Goal: Register for event/course

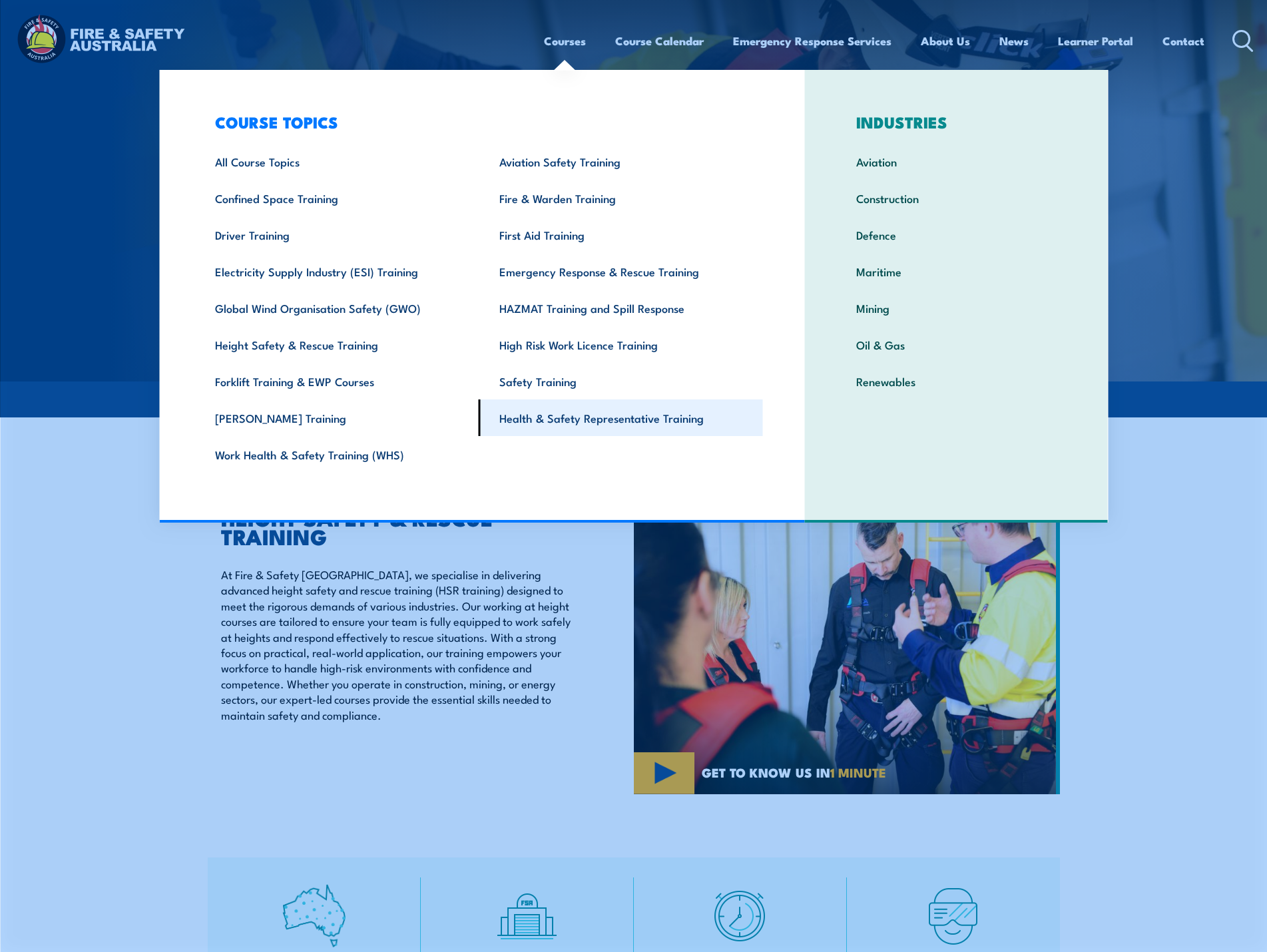
click at [588, 419] on link "Health & Safety Representative Training" at bounding box center [621, 418] width 284 height 37
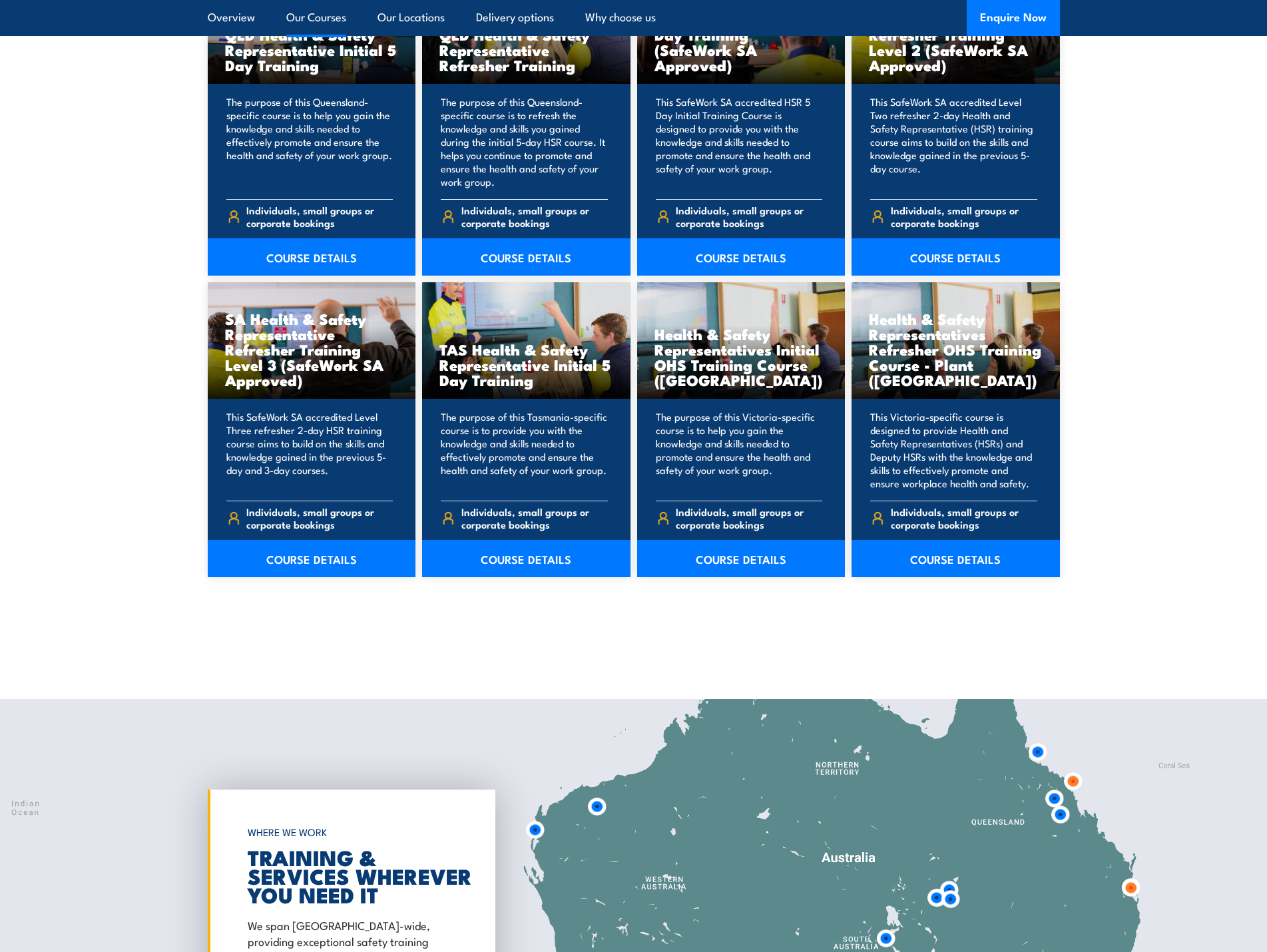
scroll to position [1797, 0]
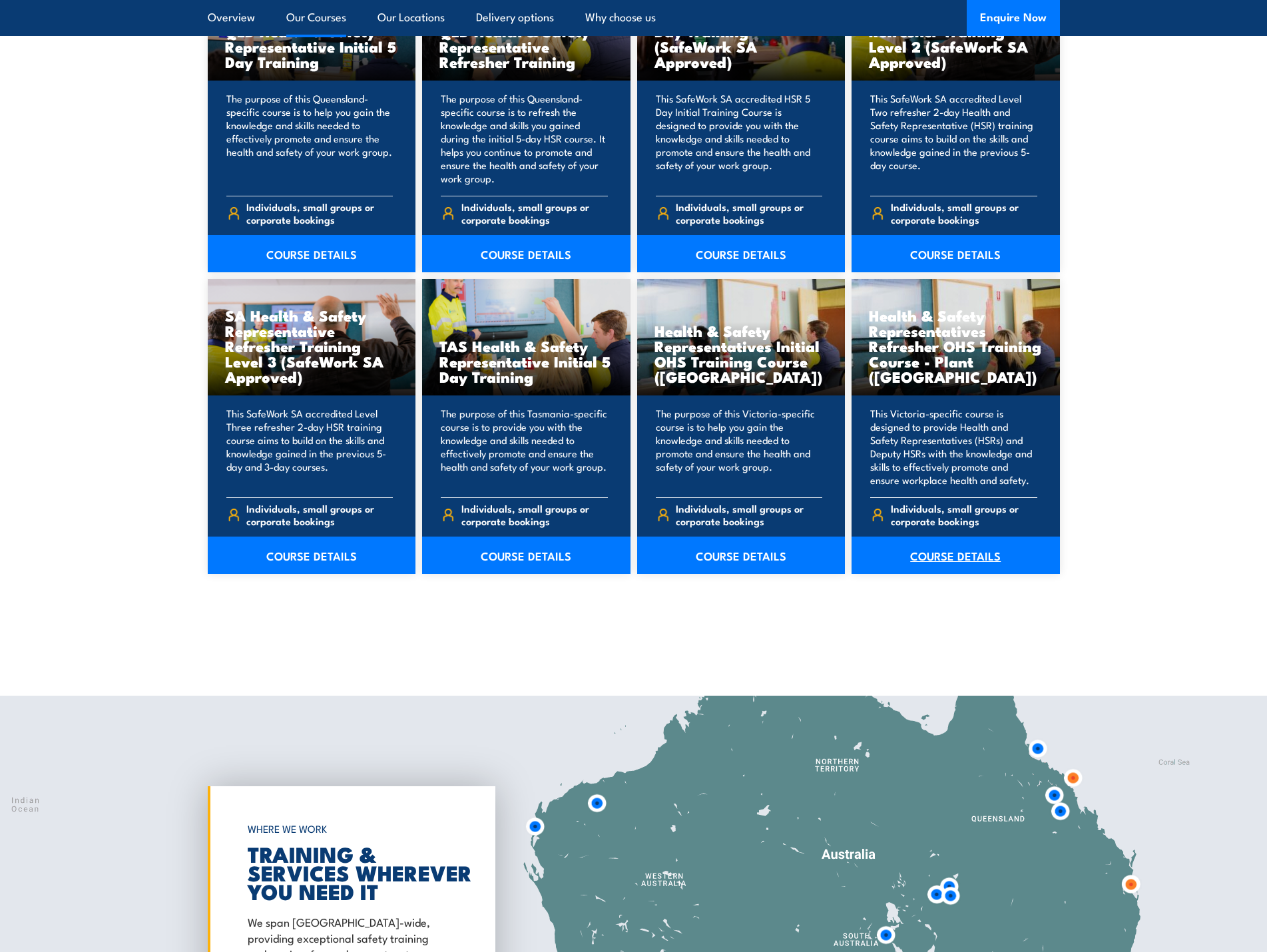
click at [972, 556] on link "COURSE DETAILS" at bounding box center [956, 555] width 208 height 37
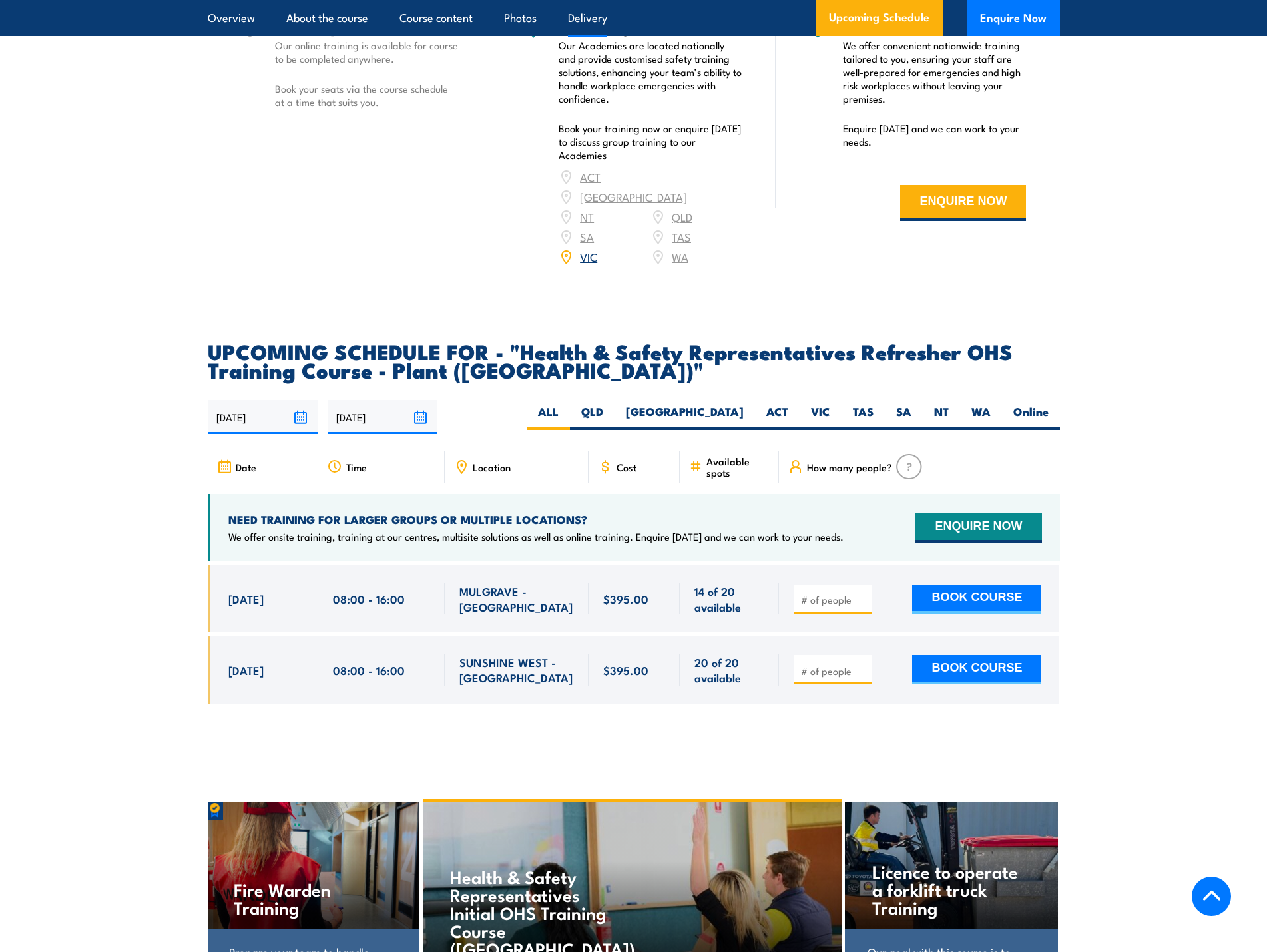
scroll to position [2109, 0]
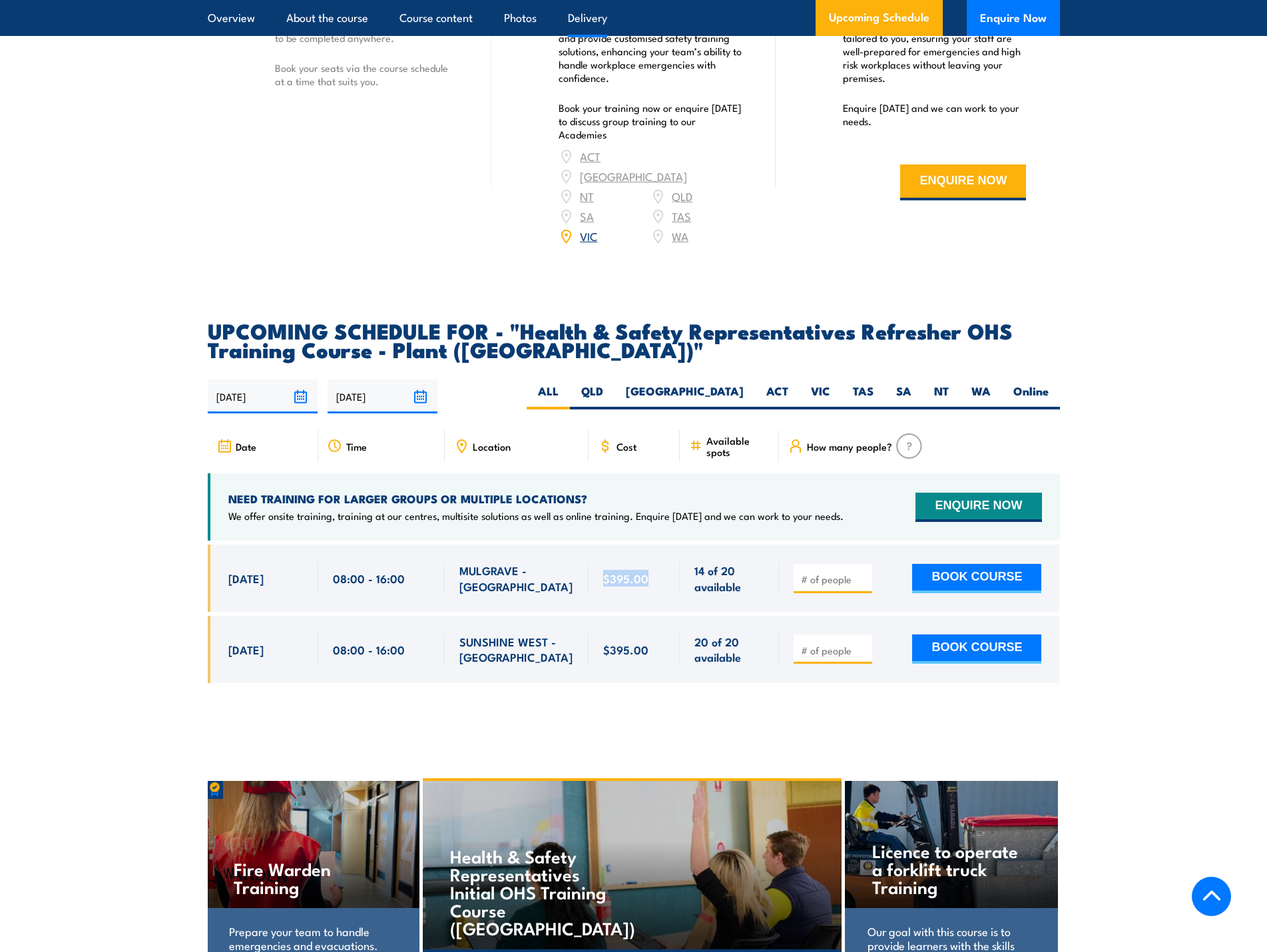
drag, startPoint x: 602, startPoint y: 542, endPoint x: 646, endPoint y: 545, distance: 44.1
click at [646, 545] on div "$395.00" at bounding box center [634, 578] width 92 height 68
click at [635, 570] on span "$395.00" at bounding box center [626, 578] width 46 height 16
drag, startPoint x: 603, startPoint y: 543, endPoint x: 648, endPoint y: 543, distance: 45.0
click at [648, 545] on div "$395.00" at bounding box center [634, 578] width 92 height 68
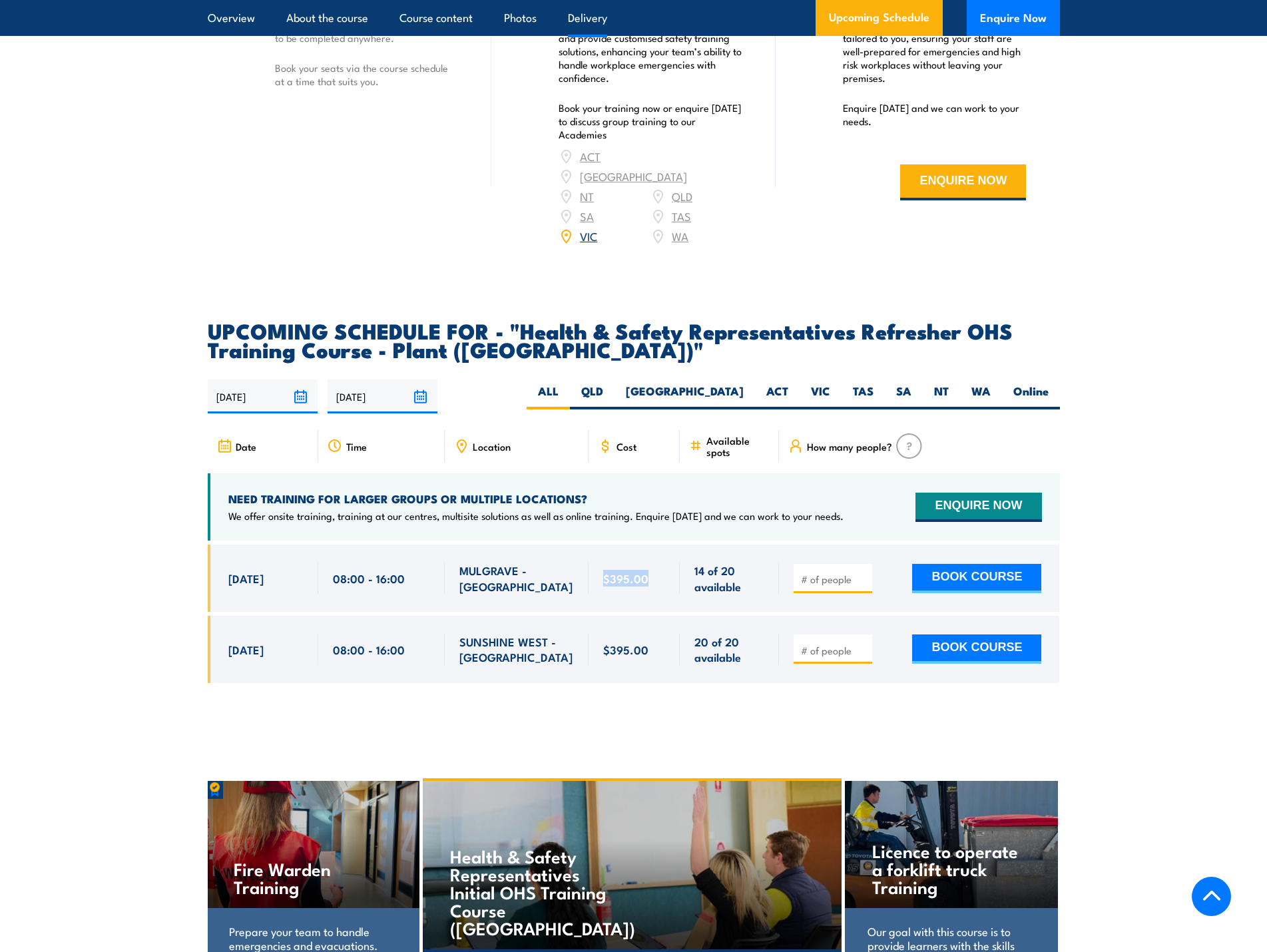
click at [648, 562] on div "$395.00" at bounding box center [634, 578] width 63 height 31
drag, startPoint x: 599, startPoint y: 545, endPoint x: 650, endPoint y: 543, distance: 51.0
click at [650, 545] on div "$395.00" at bounding box center [634, 578] width 92 height 68
click at [650, 562] on div "$395.00" at bounding box center [634, 578] width 63 height 31
click at [838, 572] on input "number" at bounding box center [834, 579] width 67 height 14
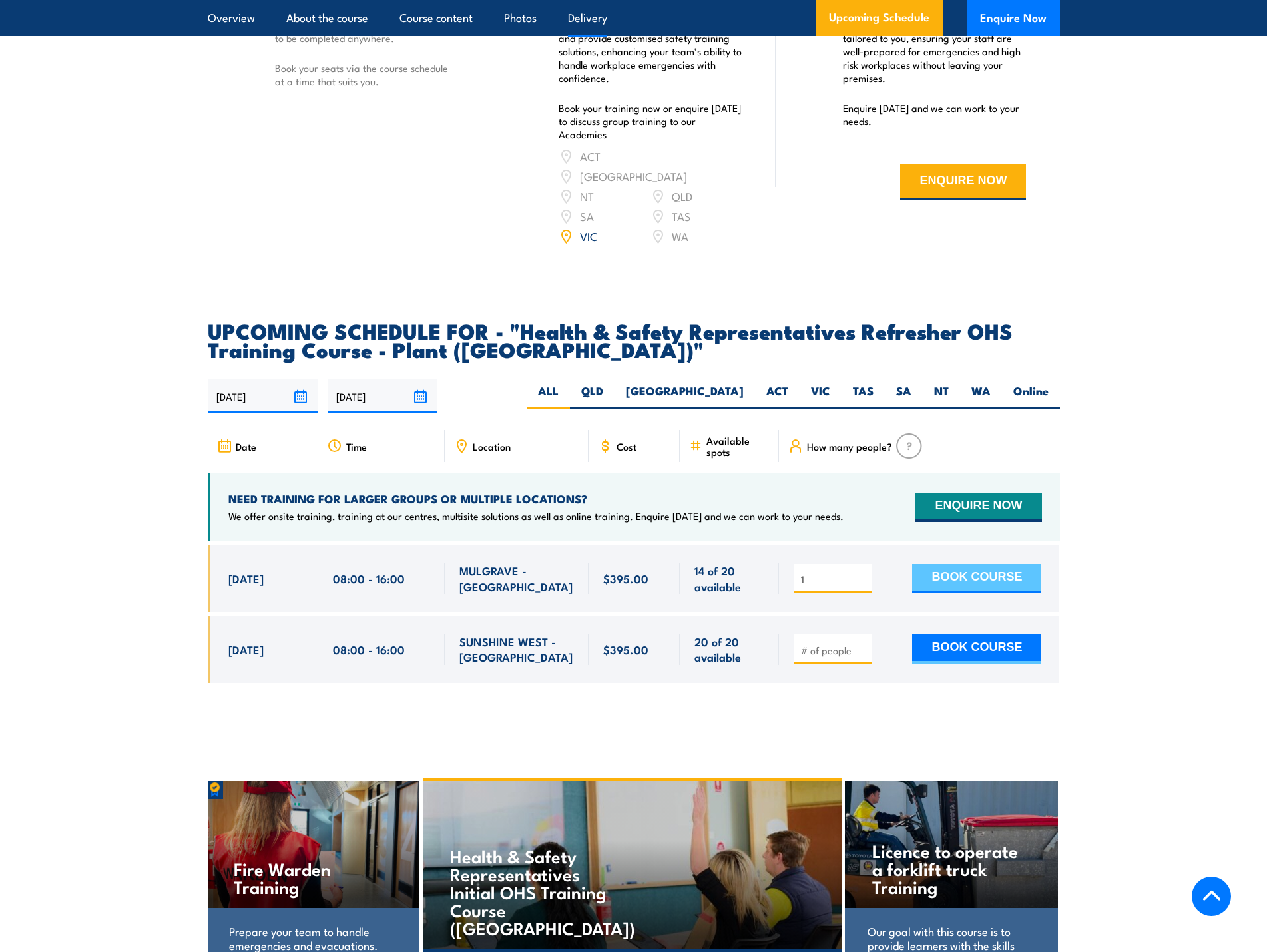
type input "1"
click at [954, 564] on button "BOOK COURSE" at bounding box center [977, 578] width 129 height 29
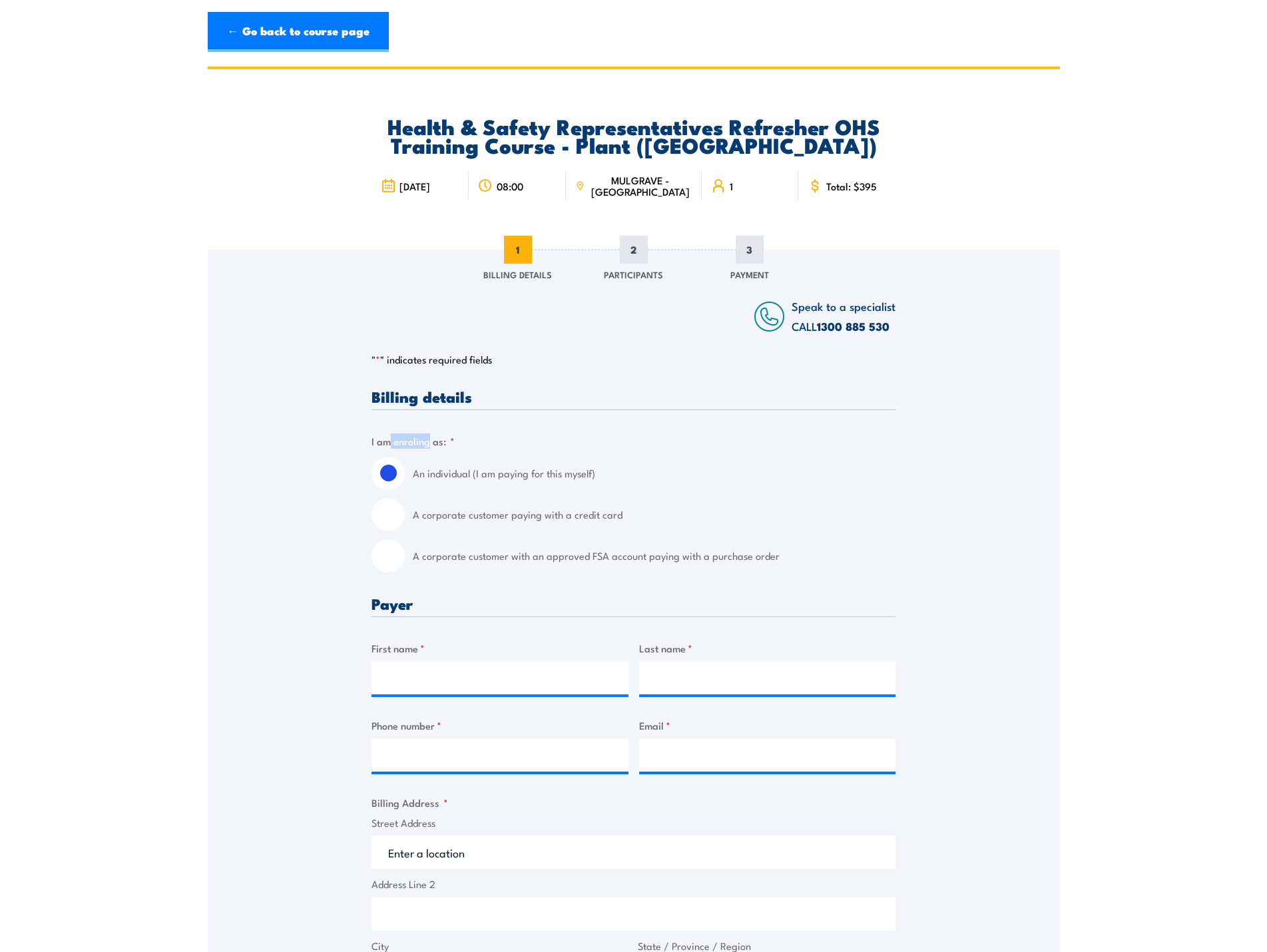
drag, startPoint x: 392, startPoint y: 442, endPoint x: 428, endPoint y: 443, distance: 36.0
click at [428, 443] on legend "I am enroling as: *" at bounding box center [413, 442] width 83 height 16
click at [434, 443] on legend "I am enroling as: *" at bounding box center [413, 442] width 83 height 16
drag, startPoint x: 432, startPoint y: 443, endPoint x: 384, endPoint y: 442, distance: 48.0
click at [384, 442] on legend "I am enroling as: *" at bounding box center [413, 442] width 83 height 16
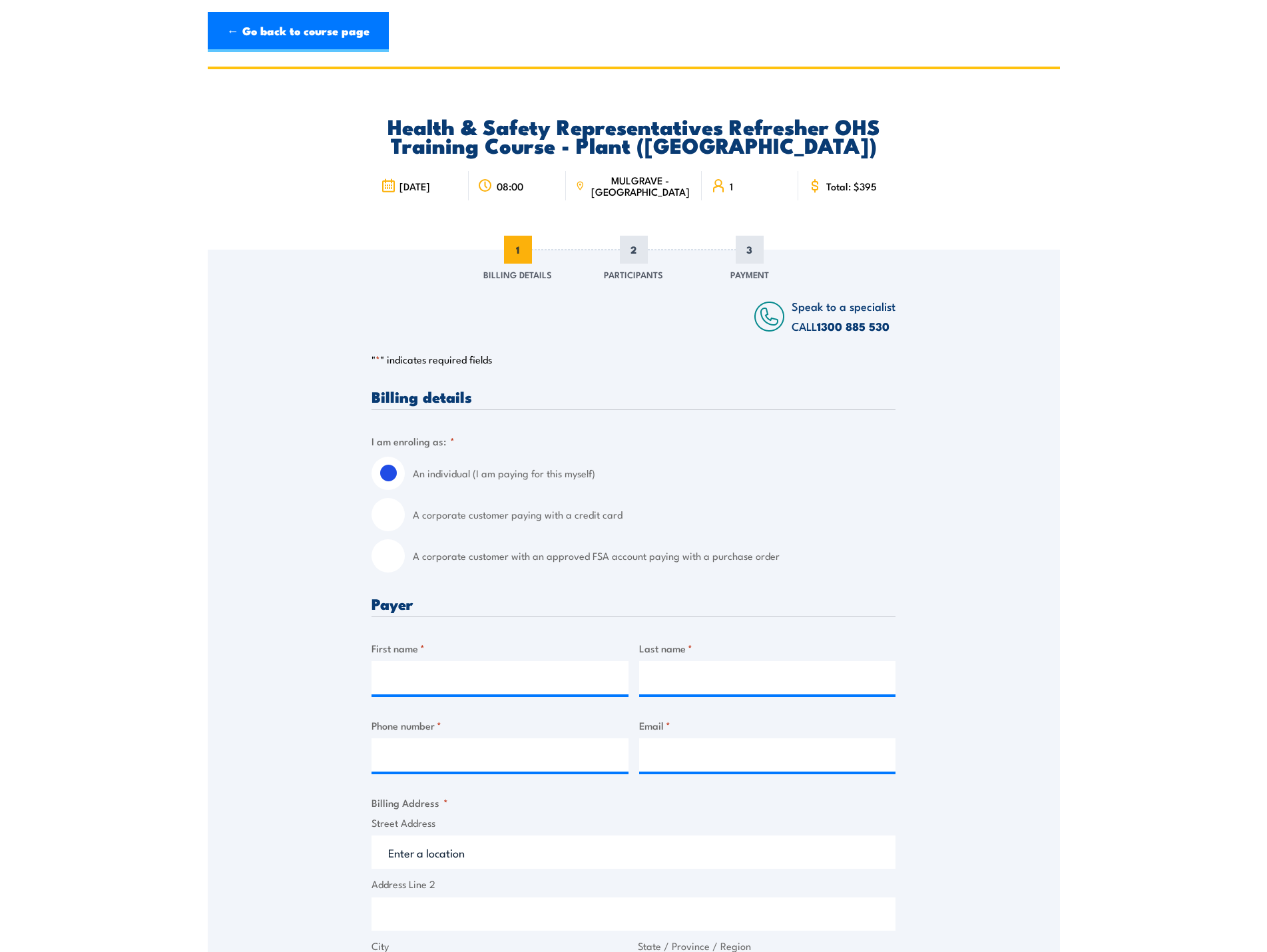
click at [693, 507] on label "A corporate customer paying with a credit card" at bounding box center [654, 514] width 483 height 33
click at [405, 507] on input "A corporate customer paying with a credit card" at bounding box center [388, 514] width 33 height 33
radio input "true"
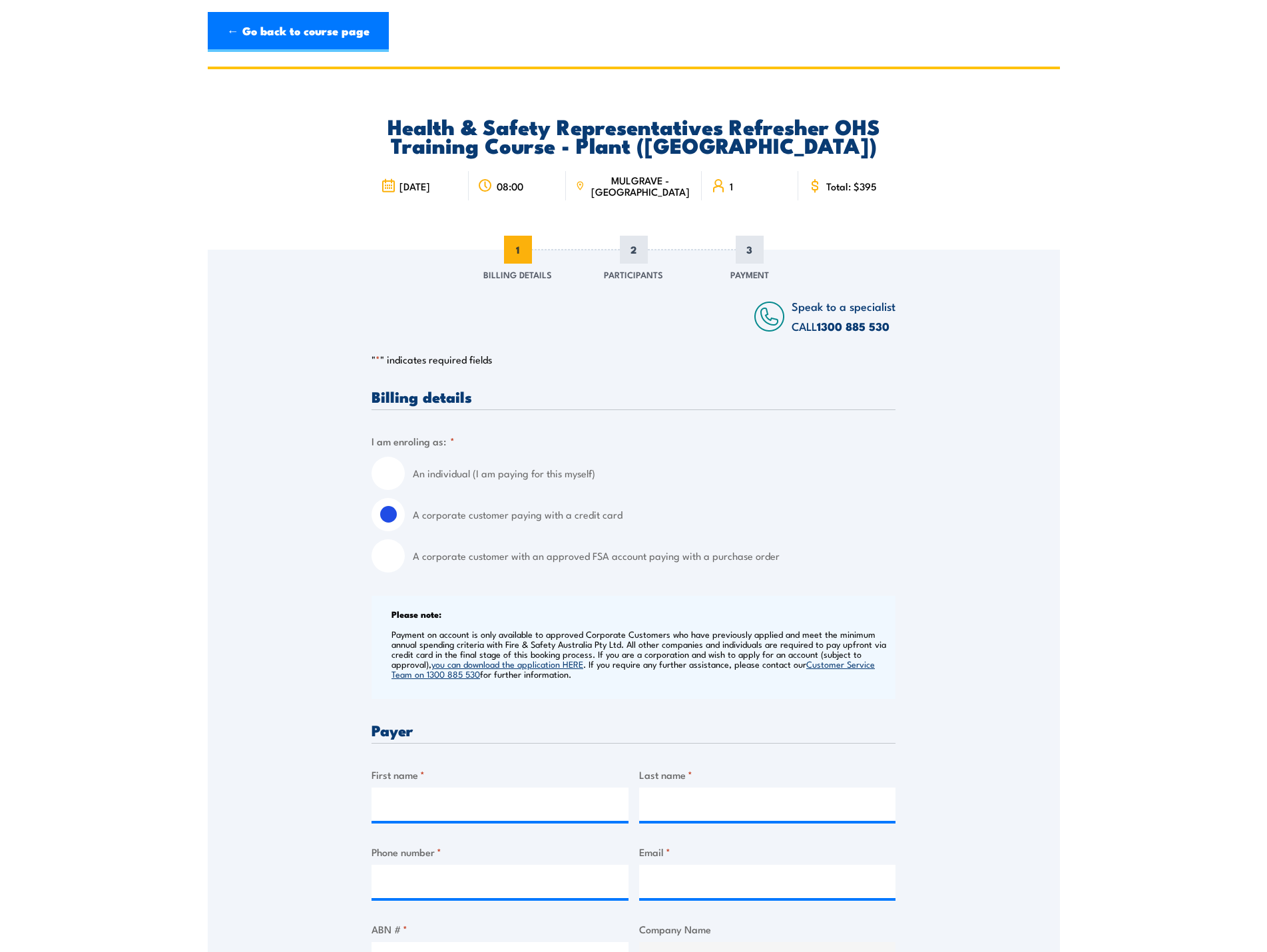
click at [648, 491] on div "An individual (I am paying for this myself) A corporate customer paying with a …" at bounding box center [634, 514] width 524 height 116
click at [519, 477] on label "An individual (I am paying for this myself)" at bounding box center [654, 473] width 483 height 33
click at [405, 477] on input "An individual (I am paying for this myself)" at bounding box center [388, 473] width 33 height 33
radio input "true"
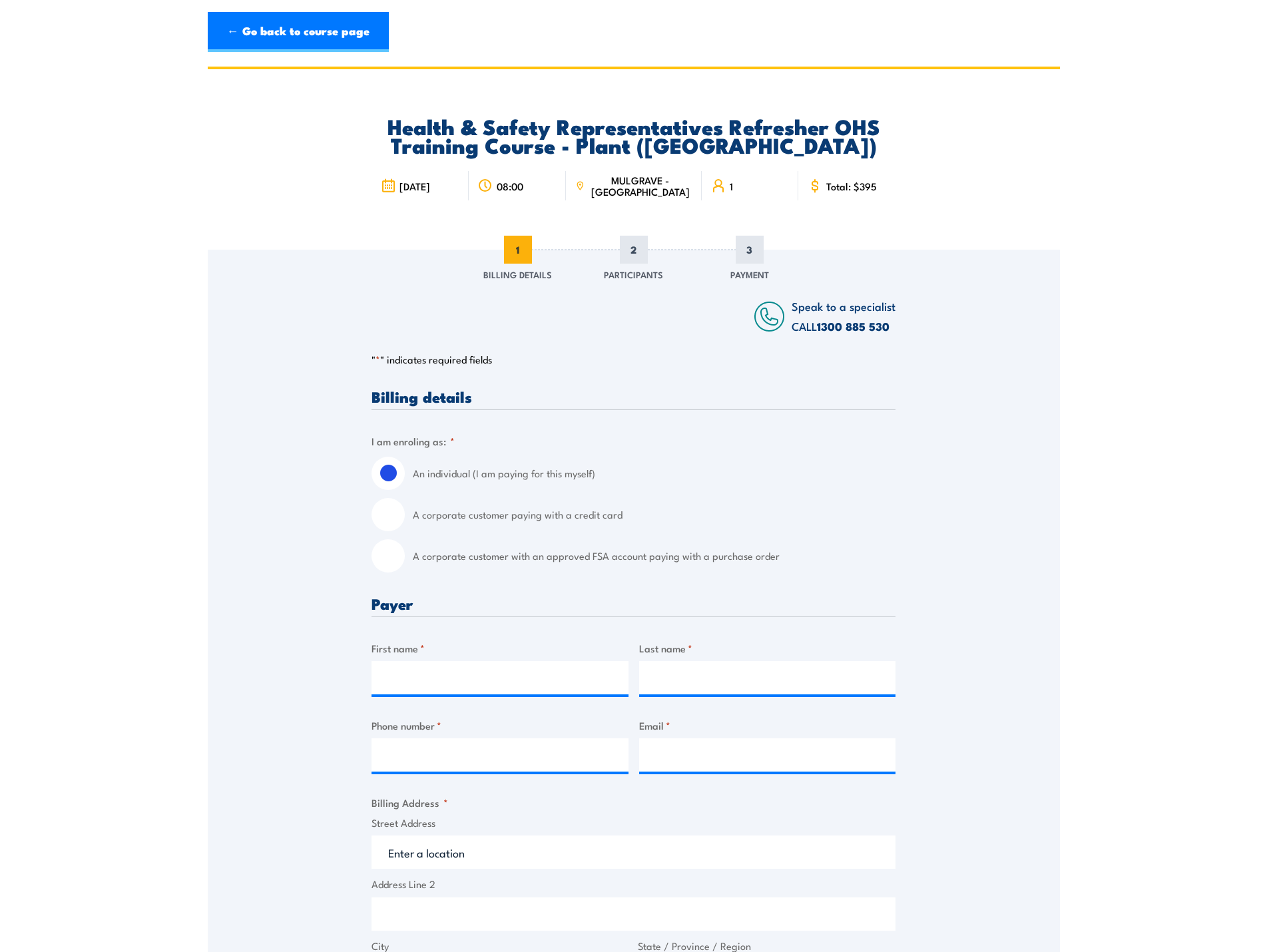
click at [526, 512] on label "A corporate customer paying with a credit card" at bounding box center [654, 514] width 483 height 33
click at [405, 512] on input "A corporate customer paying with a credit card" at bounding box center [388, 514] width 33 height 33
radio input "true"
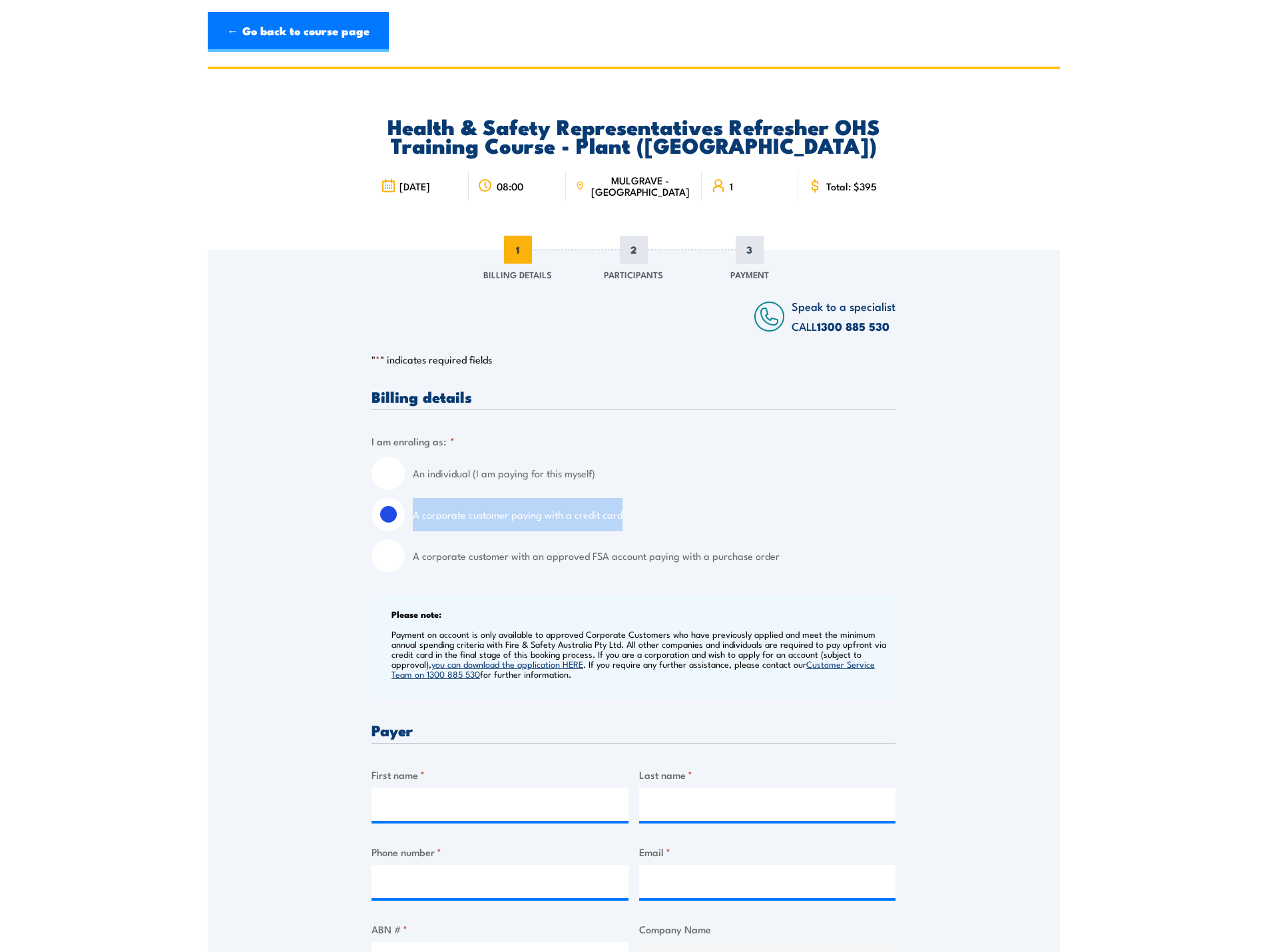
drag, startPoint x: 619, startPoint y: 516, endPoint x: 413, endPoint y: 517, distance: 206.0
click at [413, 517] on label "A corporate customer paying with a credit card" at bounding box center [654, 514] width 483 height 33
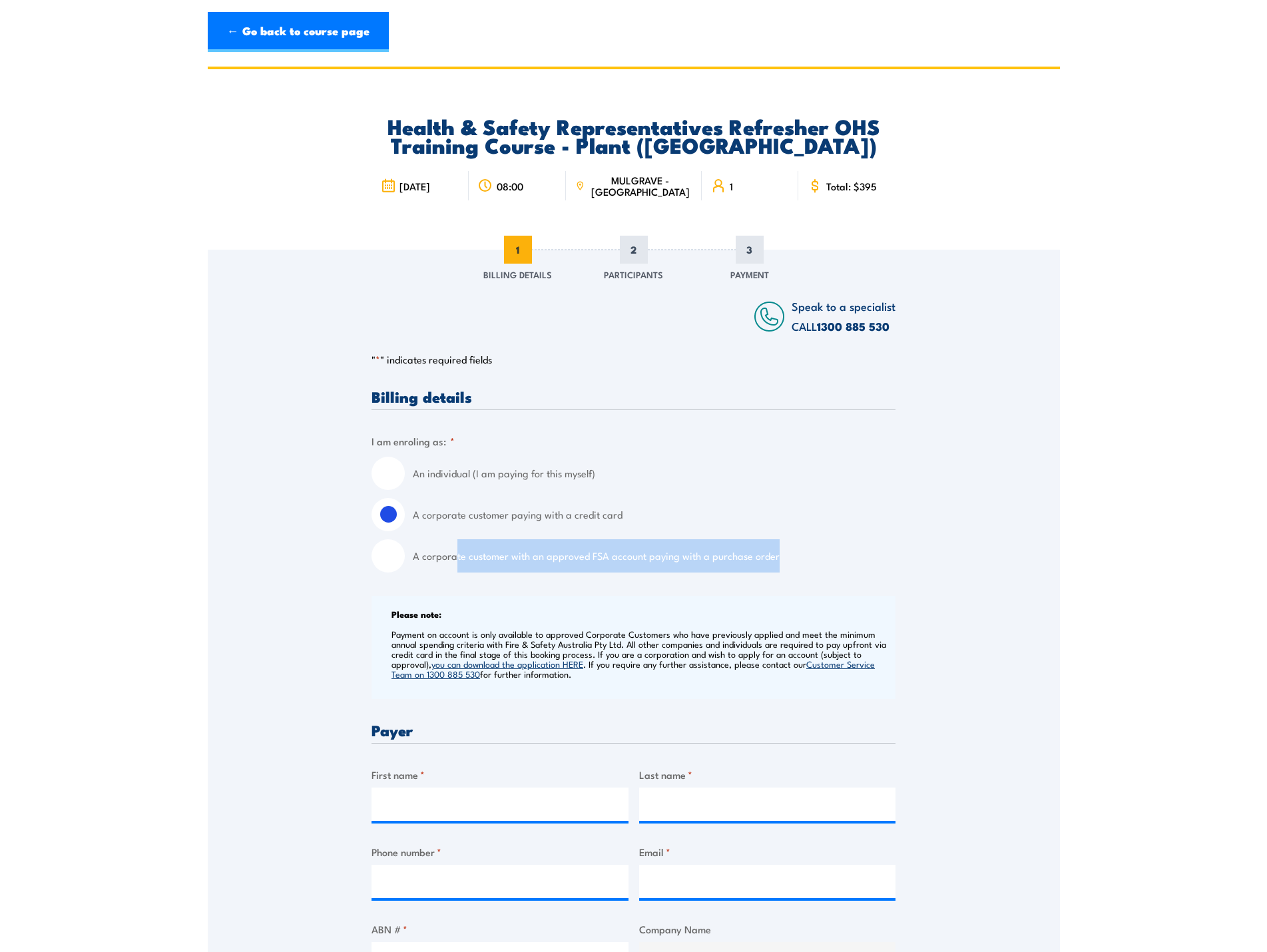
drag, startPoint x: 454, startPoint y: 555, endPoint x: 774, endPoint y: 545, distance: 320.2
click at [774, 545] on label "A corporate customer with an approved FSA account paying with a purchase order" at bounding box center [654, 555] width 483 height 33
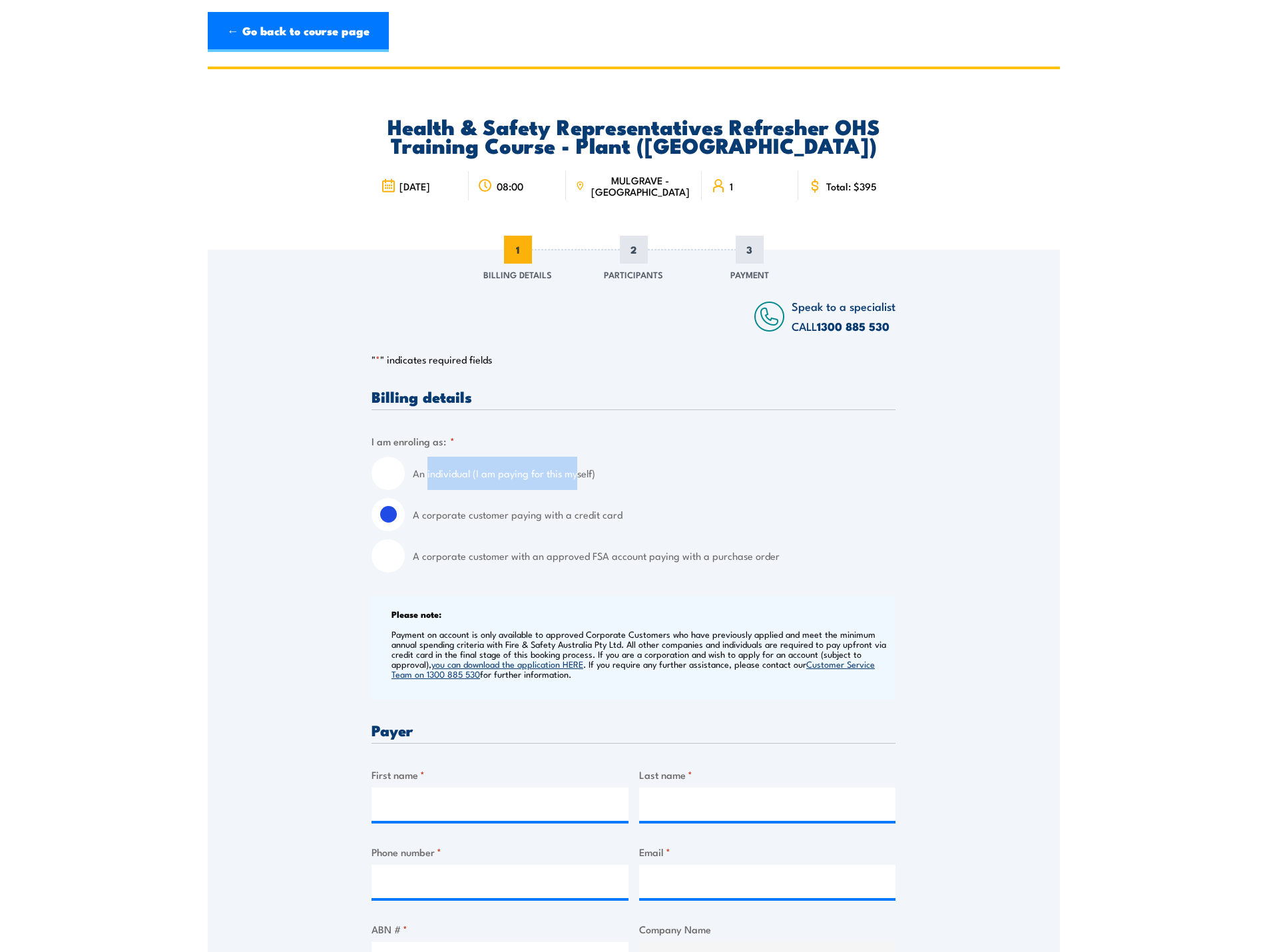
drag, startPoint x: 427, startPoint y: 474, endPoint x: 577, endPoint y: 472, distance: 150.0
click at [577, 472] on label "An individual (I am paying for this myself)" at bounding box center [654, 473] width 483 height 33
drag, startPoint x: 432, startPoint y: 515, endPoint x: 604, endPoint y: 512, distance: 172.0
click at [604, 512] on label "A corporate customer paying with a credit card" at bounding box center [654, 514] width 483 height 33
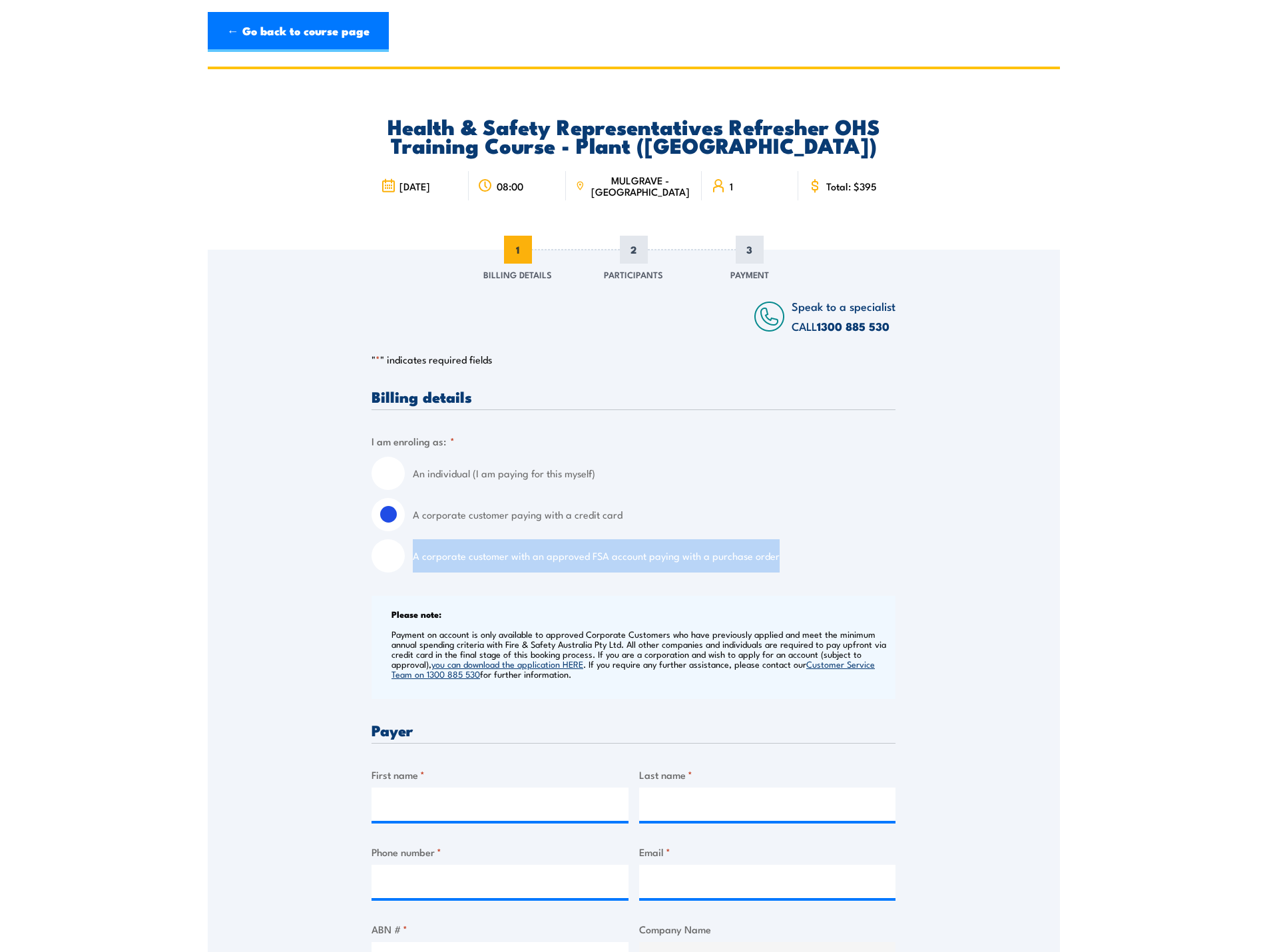
drag, startPoint x: 413, startPoint y: 557, endPoint x: 776, endPoint y: 554, distance: 363.0
click at [776, 554] on label "A corporate customer with an approved FSA account paying with a purchase order" at bounding box center [654, 555] width 483 height 33
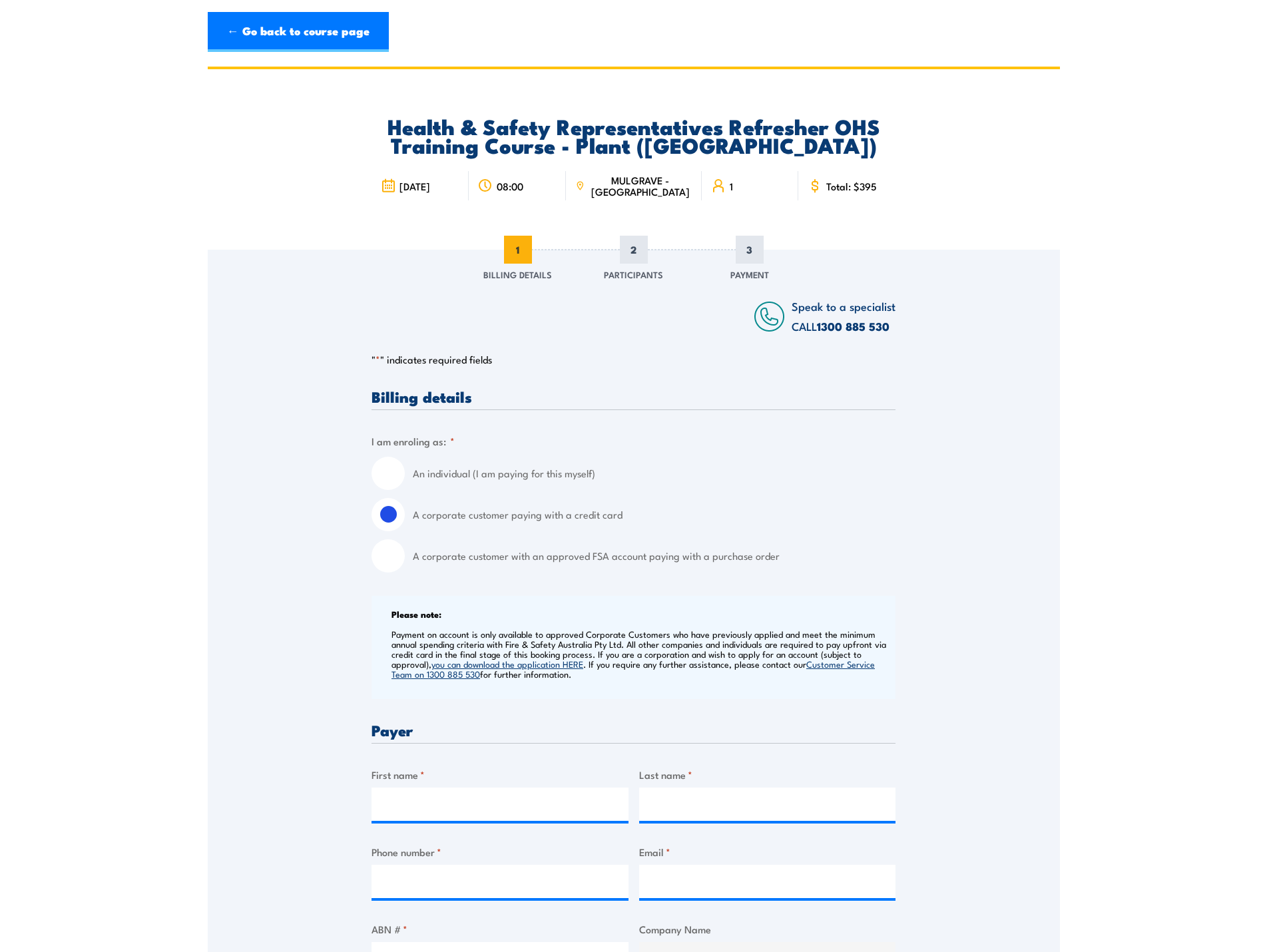
click at [586, 517] on label "A corporate customer paying with a credit card" at bounding box center [654, 514] width 483 height 33
click at [405, 517] on input "A corporate customer paying with a credit card" at bounding box center [388, 514] width 33 height 33
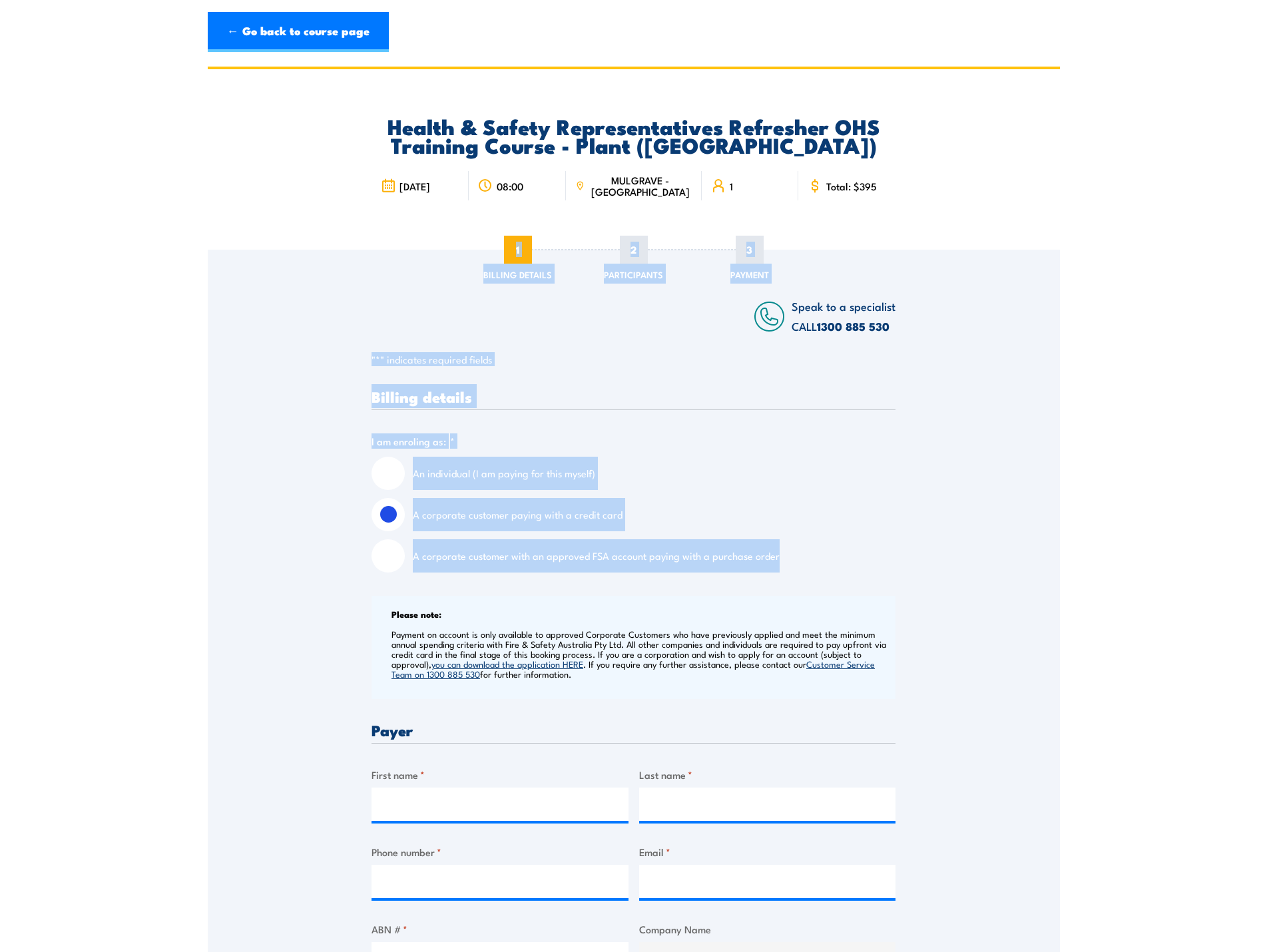
drag, startPoint x: 773, startPoint y: 556, endPoint x: 361, endPoint y: 330, distance: 469.9
click at [361, 351] on div "Speak to a specialist CALL 1300 885 530 CALL 1300 885 530 " * " indicates requi…" at bounding box center [634, 952] width 852 height 1406
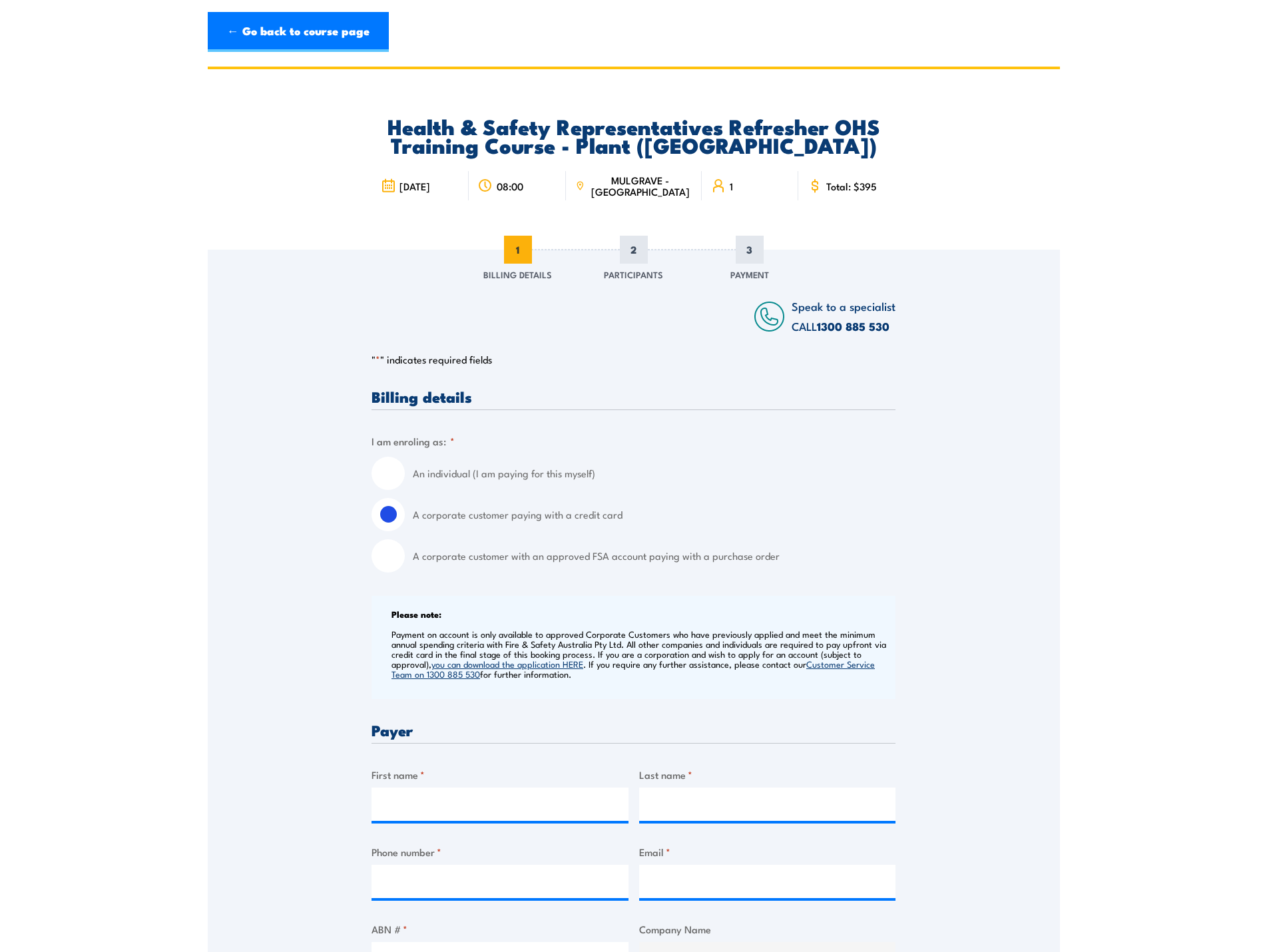
click at [368, 284] on div "Speak to a specialist CALL 1300 885 530 CALL 1300 885 530 " * " indicates requi…" at bounding box center [634, 952] width 852 height 1406
click at [296, 153] on div "Health & Safety Representatives Refresher OHS Training Course - Plant (VIC) 20 …" at bounding box center [634, 159] width 852 height 181
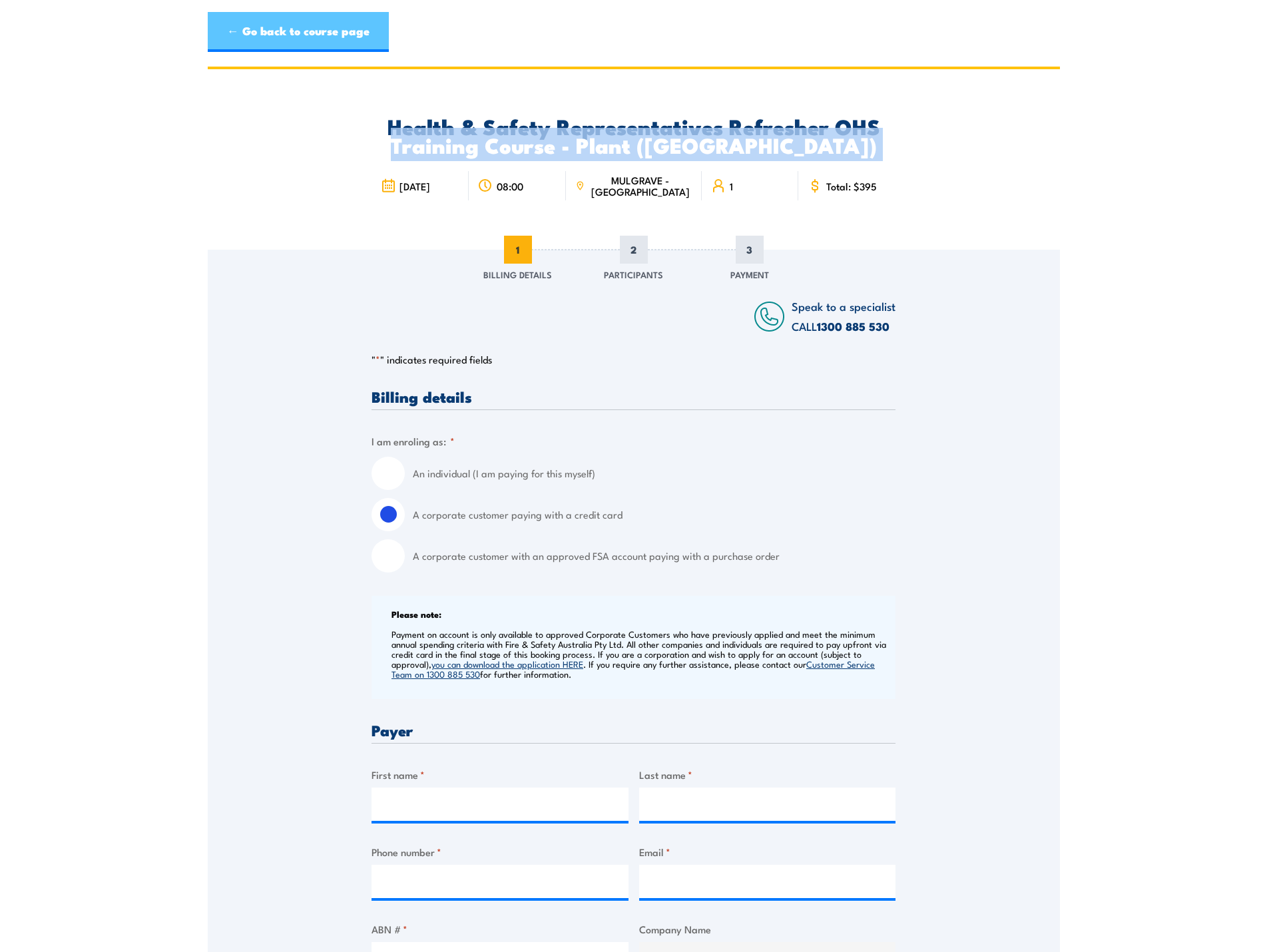
click at [228, 32] on link "← Go back to course page" at bounding box center [298, 32] width 181 height 40
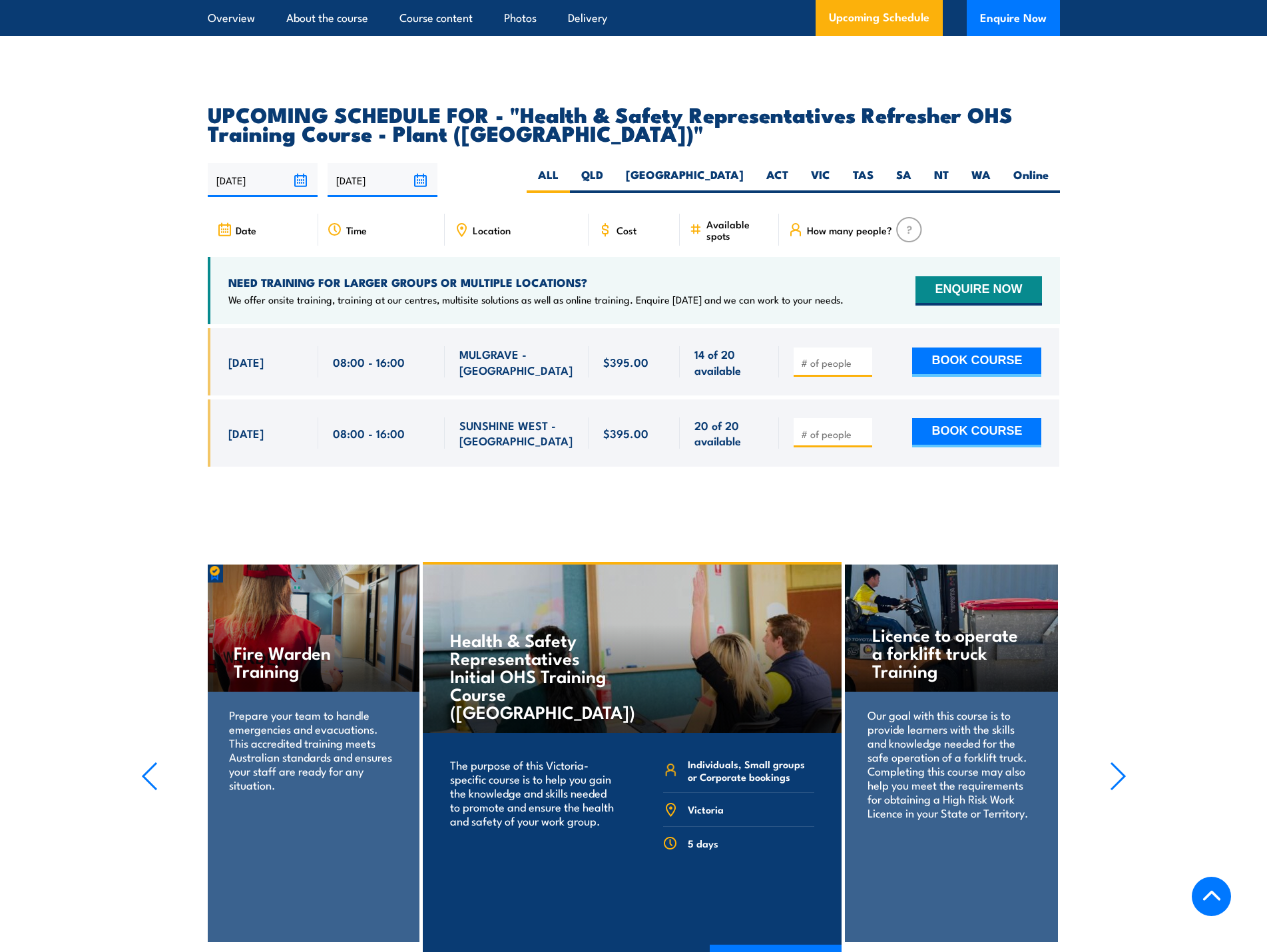
scroll to position [2283, 0]
